Goal: Task Accomplishment & Management: Use online tool/utility

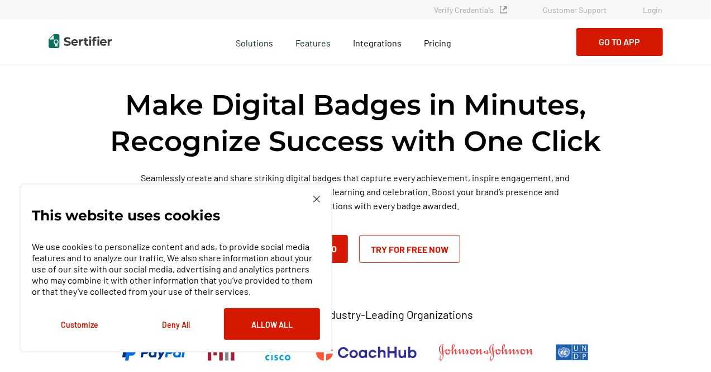
click at [317, 196] on img at bounding box center [317, 199] width 7 height 7
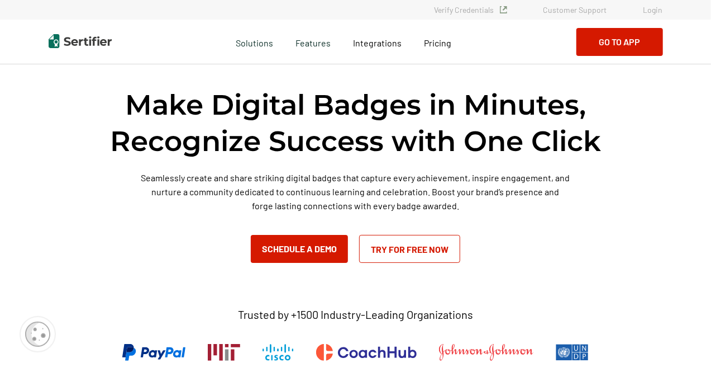
click at [654, 11] on link "Login" at bounding box center [654, 10] width 20 height 10
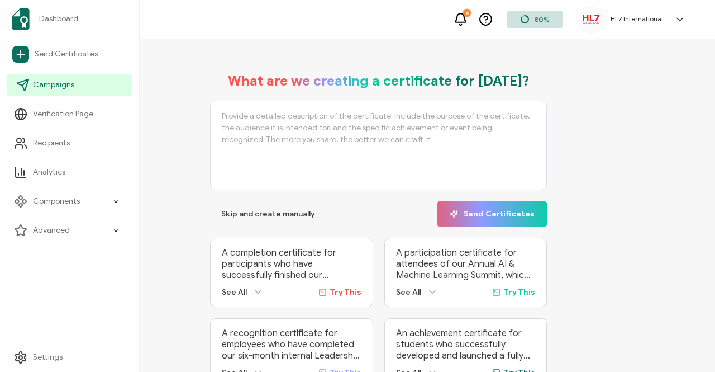
click at [23, 84] on icon at bounding box center [25, 82] width 6 height 6
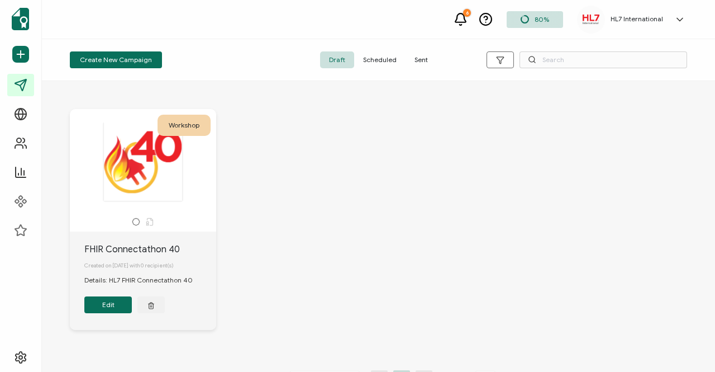
click at [420, 59] on span "Sent" at bounding box center [421, 59] width 31 height 17
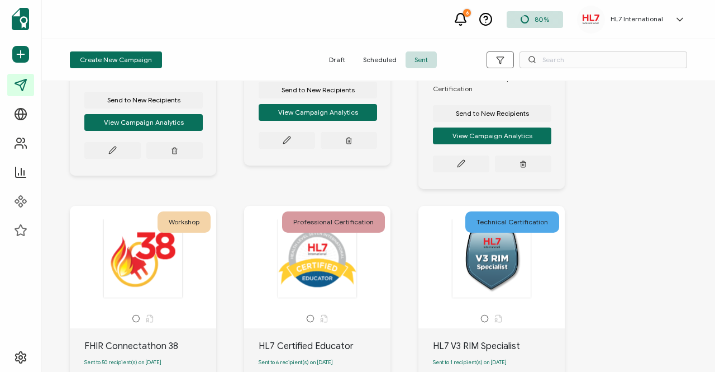
scroll to position [978, 0]
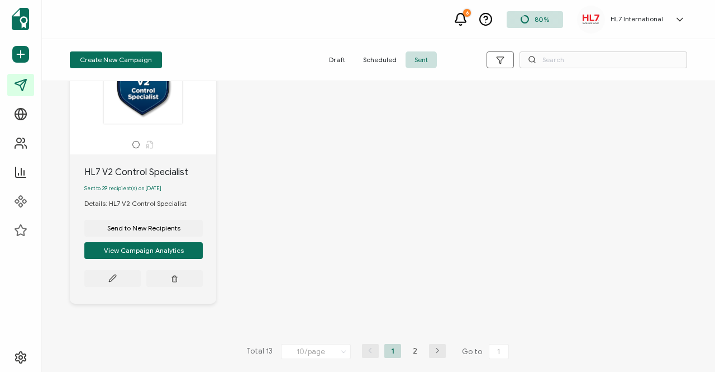
click at [434, 352] on icon "button" at bounding box center [437, 350] width 17 height 7
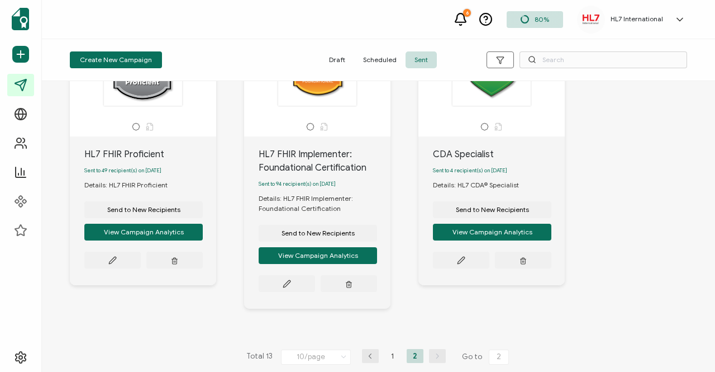
scroll to position [103, 0]
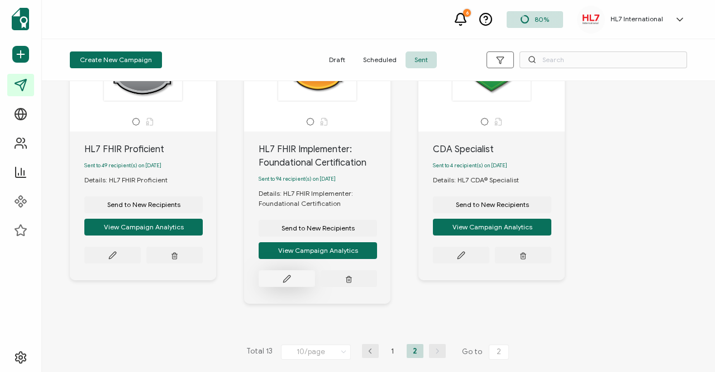
click at [283, 278] on icon at bounding box center [287, 278] width 8 height 8
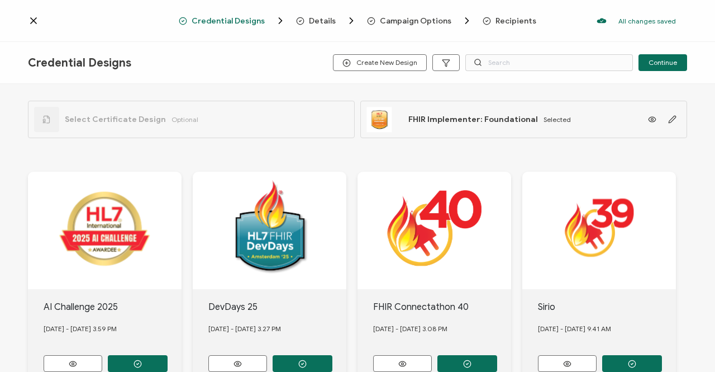
click at [506, 23] on span "Recipients" at bounding box center [516, 21] width 41 height 8
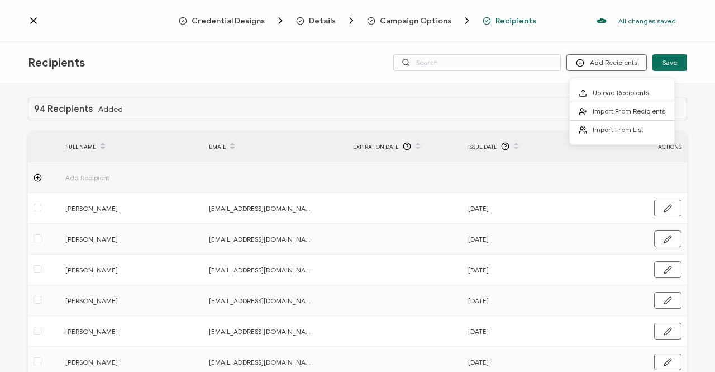
click at [582, 63] on icon at bounding box center [580, 63] width 3 height 0
click at [581, 92] on icon at bounding box center [583, 93] width 8 height 8
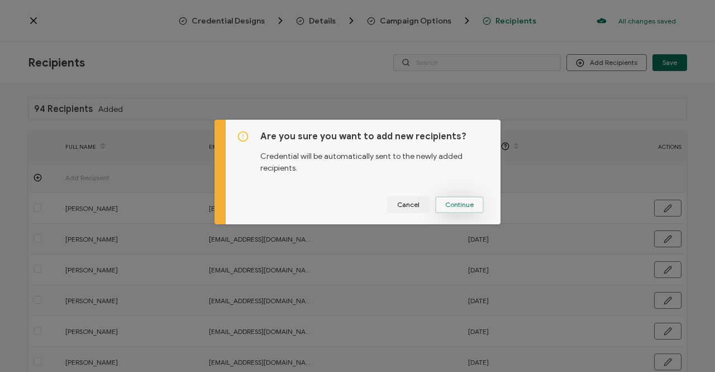
click at [447, 206] on span "Continue" at bounding box center [459, 204] width 29 height 7
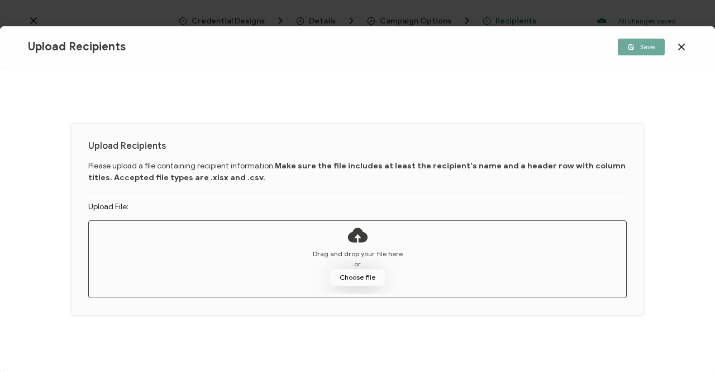
click at [357, 278] on button "Choose file" at bounding box center [358, 277] width 56 height 17
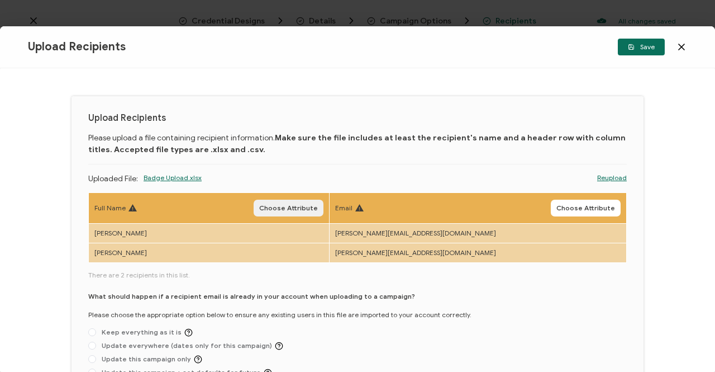
click at [296, 205] on span "Choose Attribute" at bounding box center [288, 208] width 59 height 7
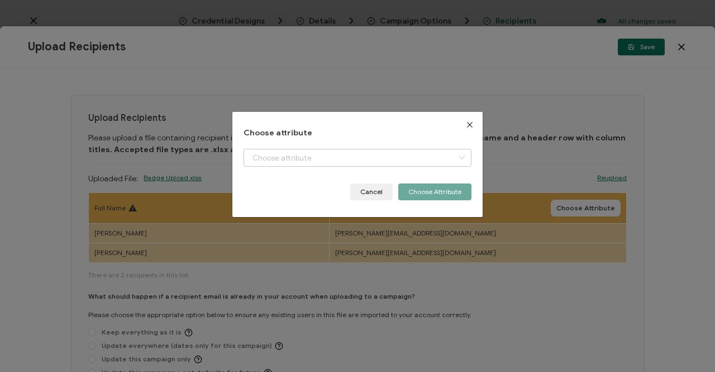
click at [455, 159] on icon "dialog" at bounding box center [462, 158] width 14 height 18
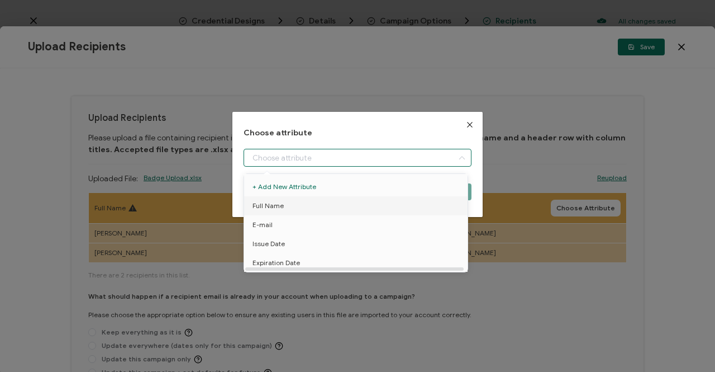
click at [272, 206] on span "Full Name" at bounding box center [268, 205] width 31 height 19
type input "Full Name"
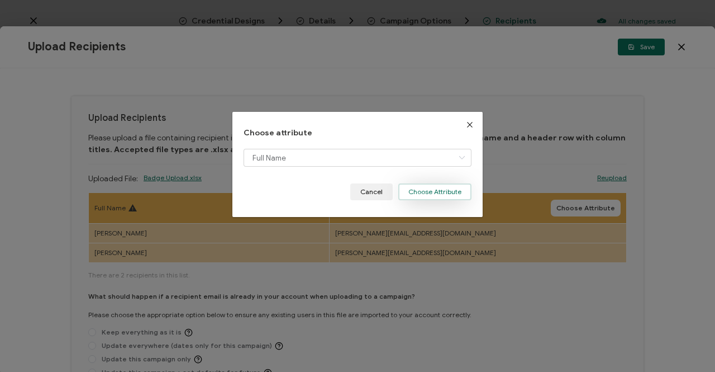
click at [418, 191] on button "Choose Attribute" at bounding box center [434, 191] width 73 height 17
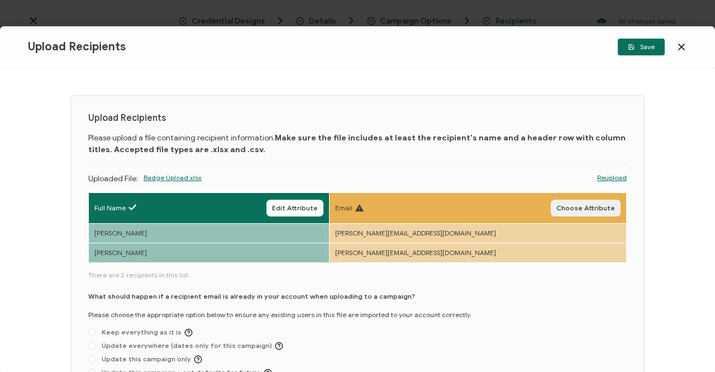
click at [572, 207] on span "Choose Attribute" at bounding box center [586, 208] width 59 height 7
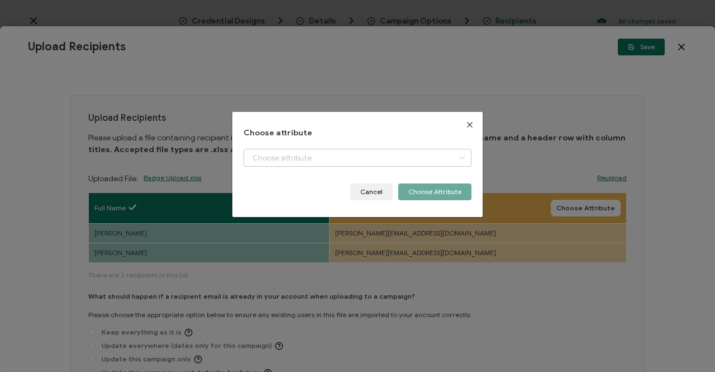
click at [459, 157] on icon "dialog" at bounding box center [462, 158] width 14 height 18
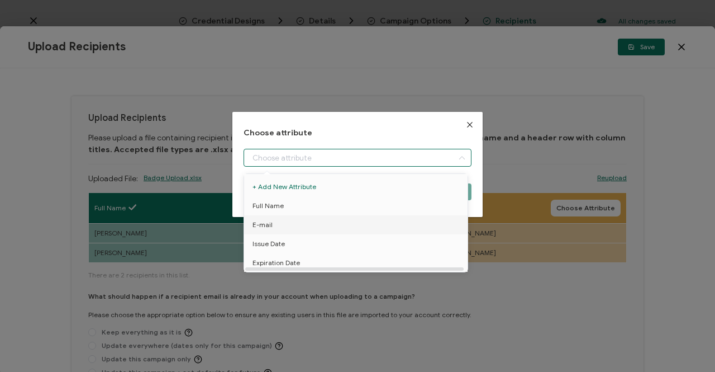
click at [268, 224] on span "E-mail" at bounding box center [263, 224] width 20 height 19
type input "E-mail"
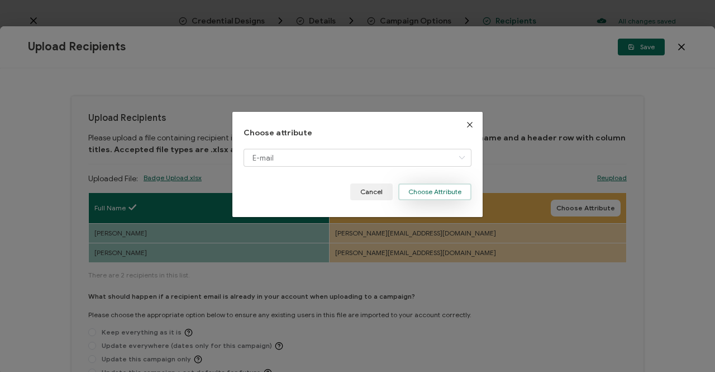
click at [433, 191] on button "Choose Attribute" at bounding box center [434, 191] width 73 height 17
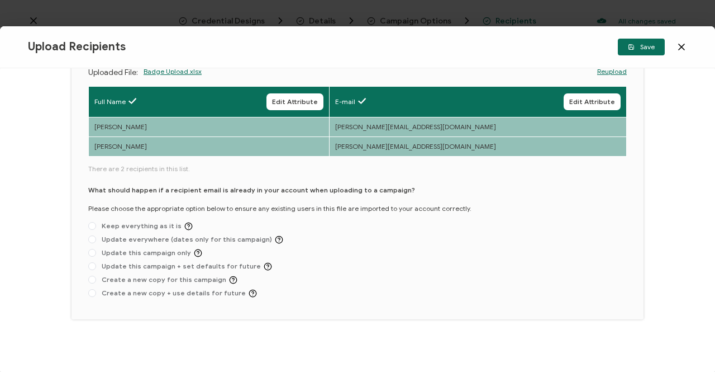
scroll to position [108, 0]
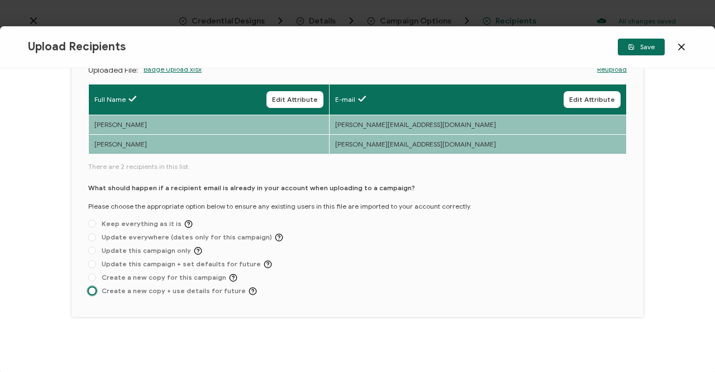
click at [92, 292] on span at bounding box center [92, 291] width 8 height 8
click at [92, 292] on input "Create a new copy + use details for future" at bounding box center [92, 291] width 8 height 9
radio input "true"
click at [647, 47] on span "Save" at bounding box center [641, 47] width 27 height 7
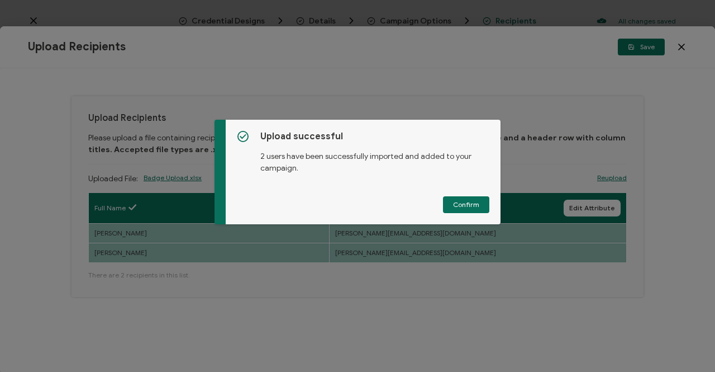
click at [464, 202] on span "Confirm" at bounding box center [466, 204] width 26 height 7
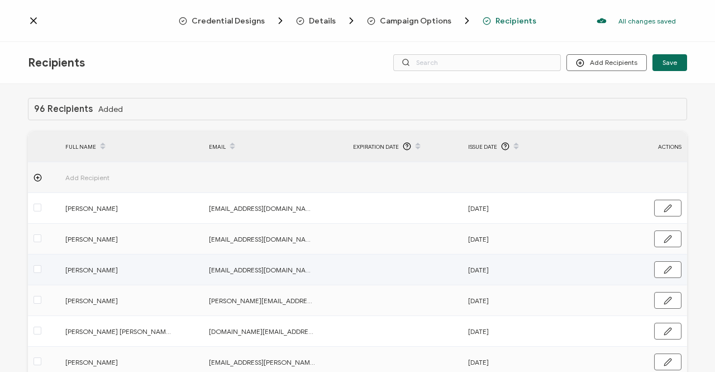
scroll to position [179, 0]
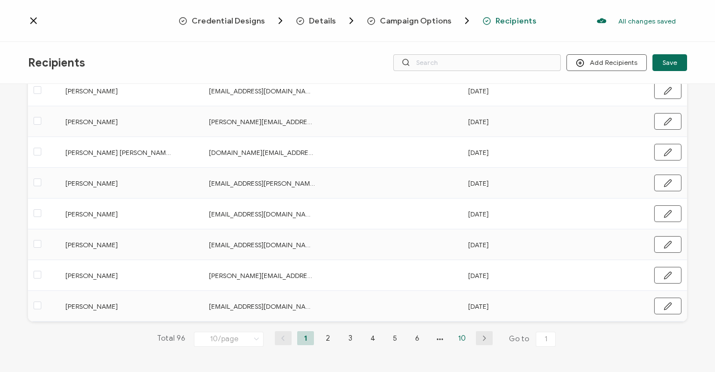
click at [460, 336] on li "10" at bounding box center [462, 338] width 17 height 14
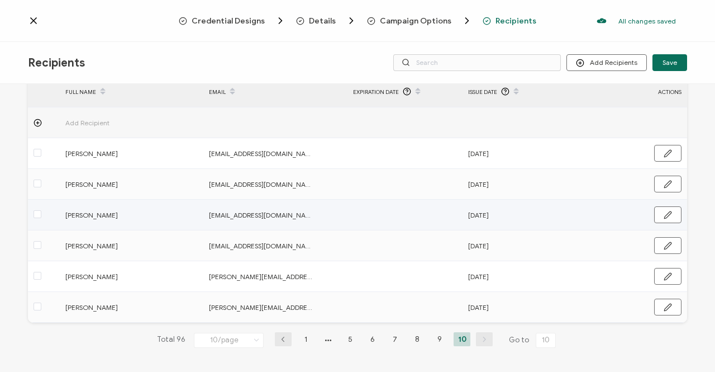
scroll to position [56, 0]
